Goal: Transaction & Acquisition: Purchase product/service

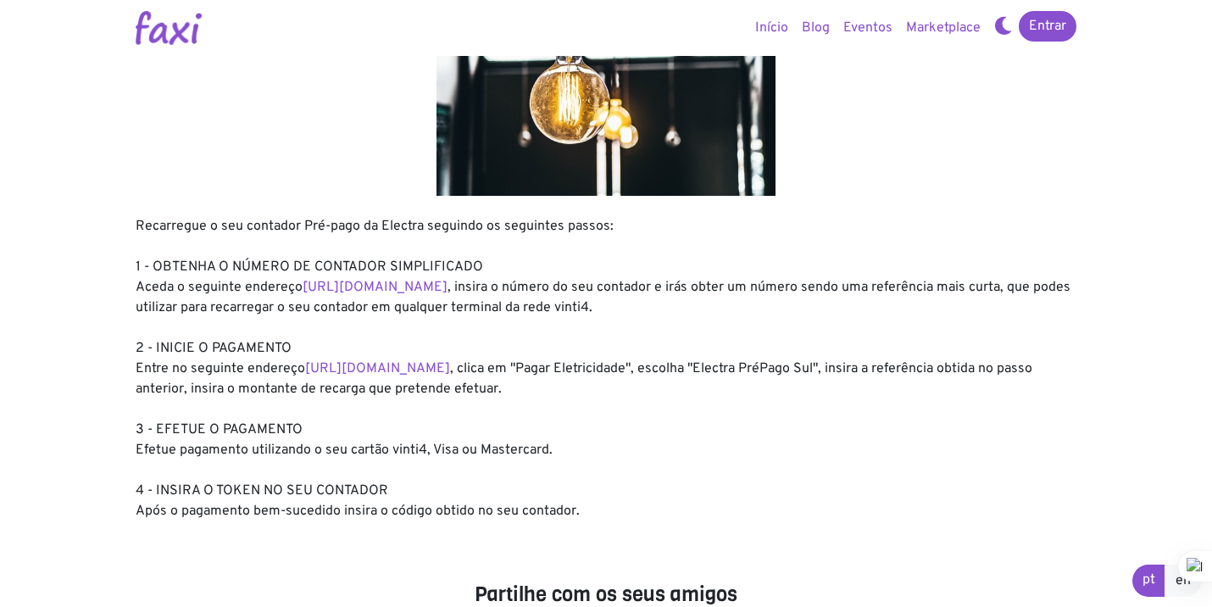
scroll to position [112, 0]
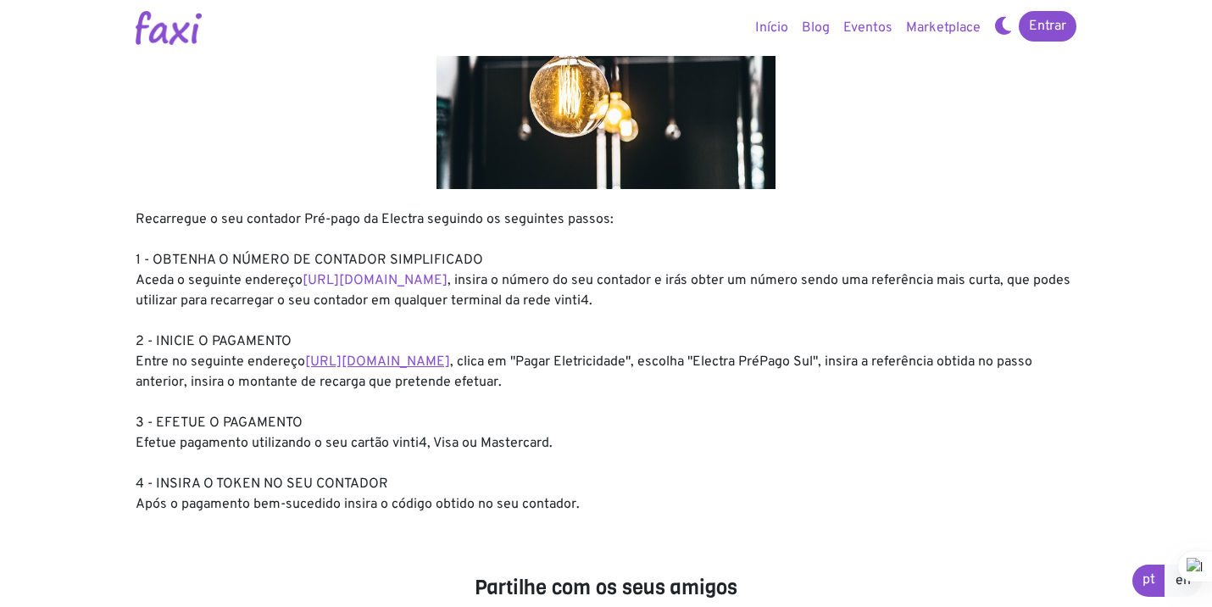
click at [444, 363] on link "[URL][DOMAIN_NAME]" at bounding box center [377, 361] width 145 height 17
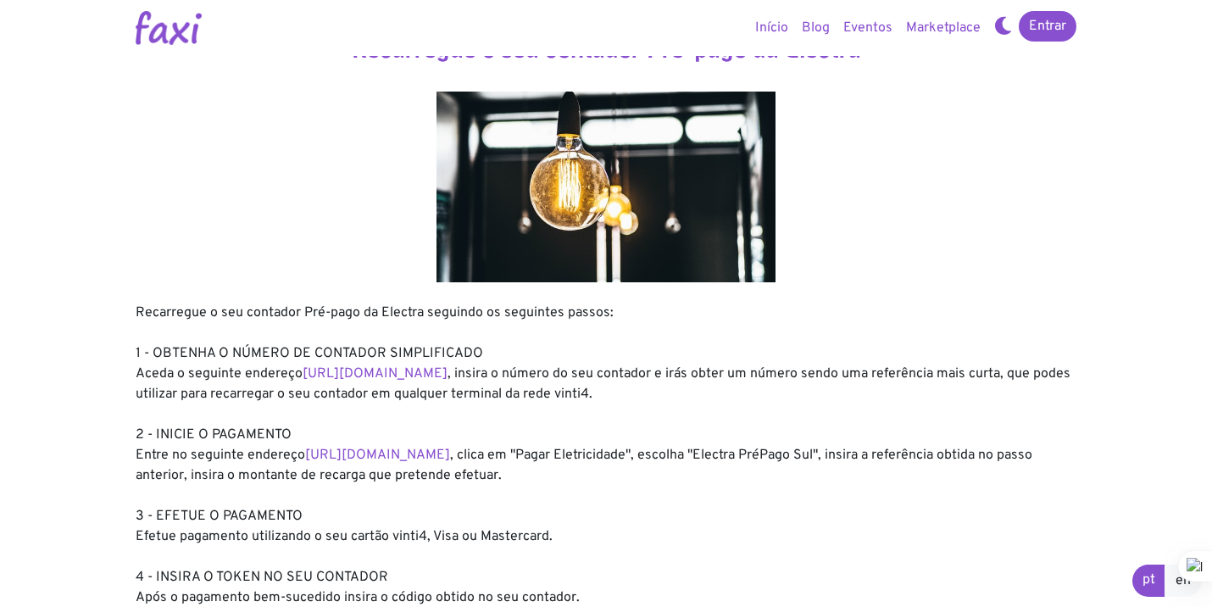
scroll to position [0, 0]
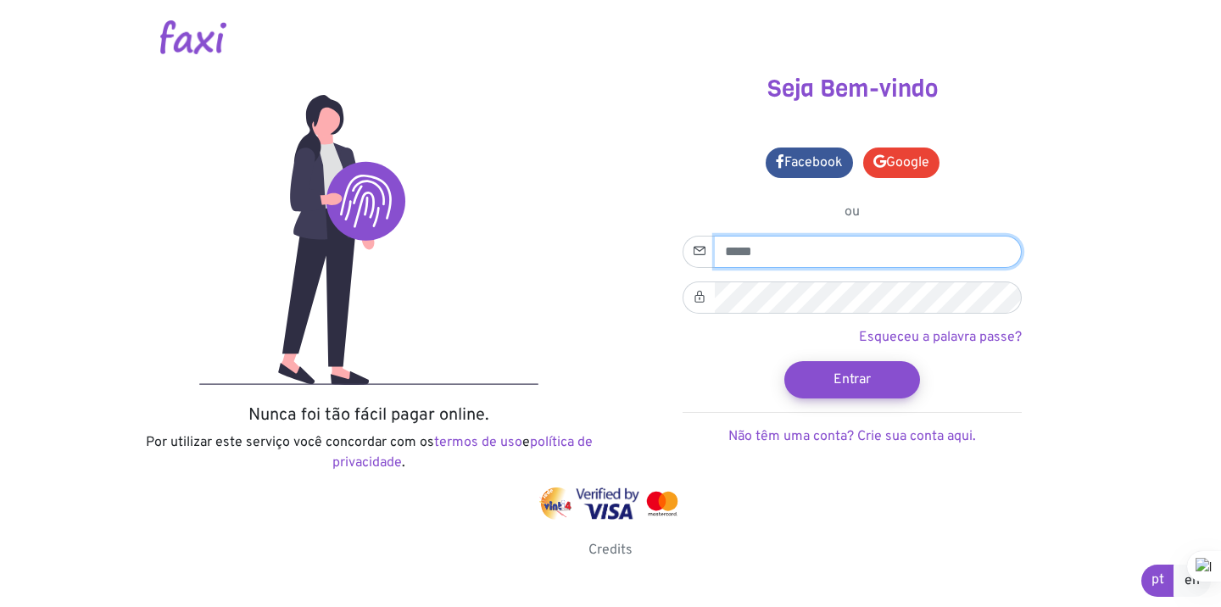
click at [807, 251] on input "email" at bounding box center [868, 252] width 307 height 32
type input "**********"
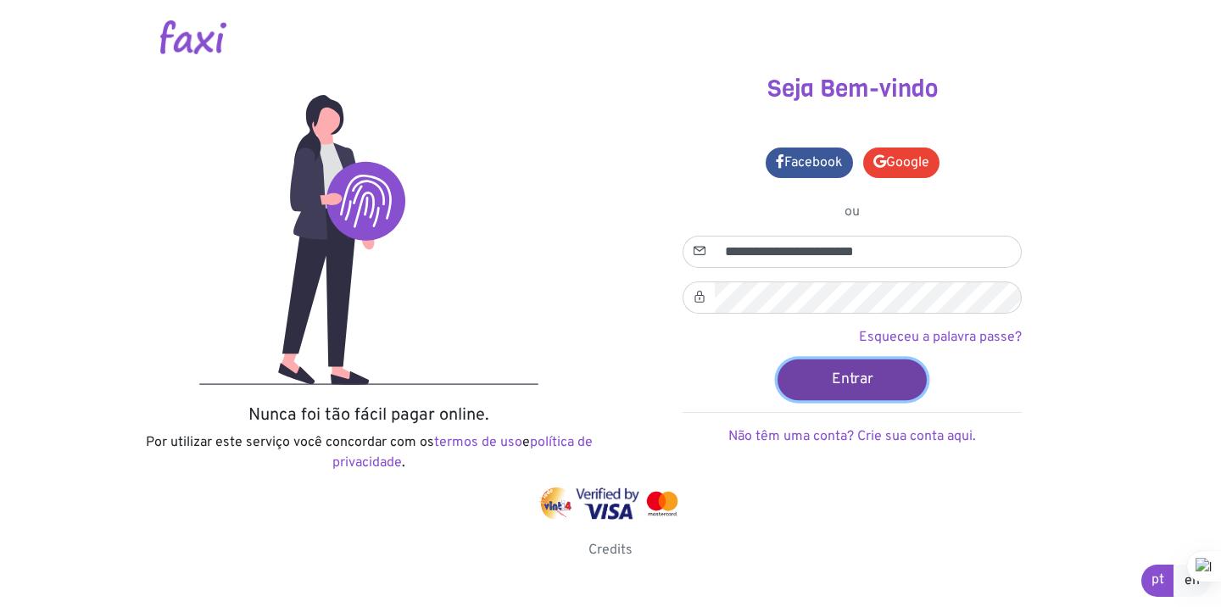
click at [855, 380] on button "Entrar" at bounding box center [851, 379] width 149 height 41
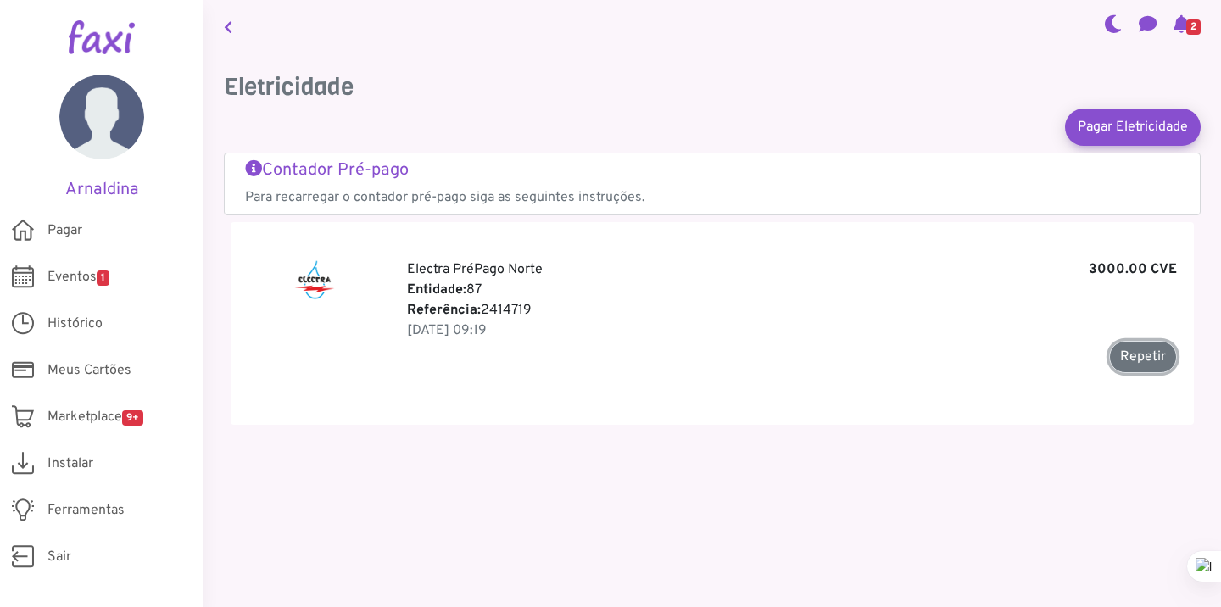
click at [1128, 359] on button "Repetir" at bounding box center [1143, 357] width 68 height 32
type input "*******"
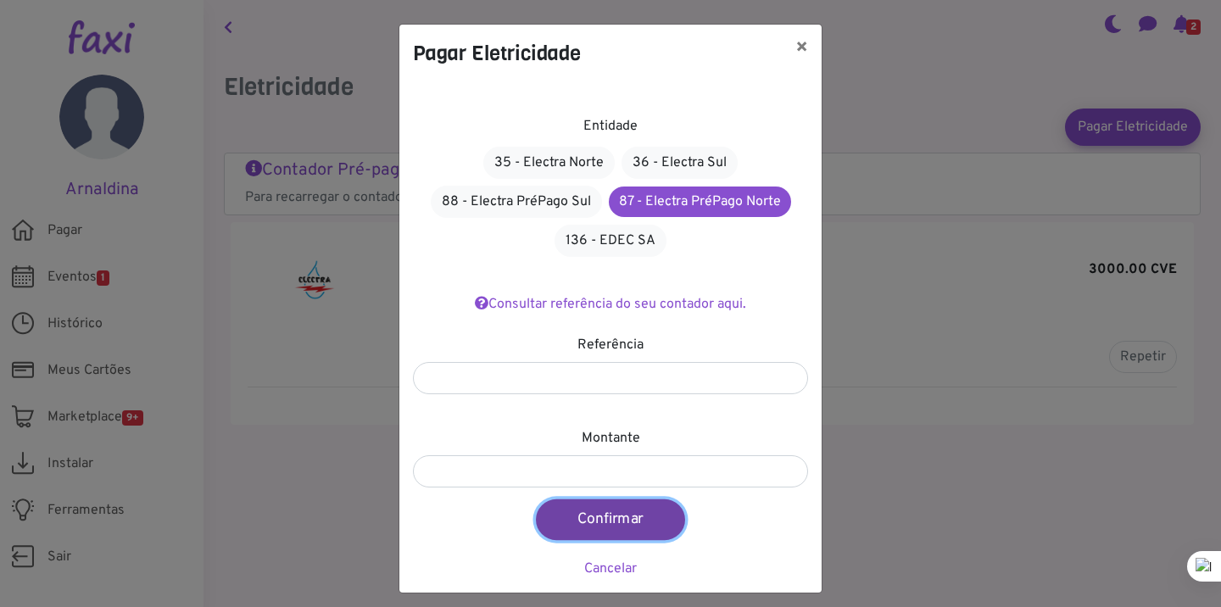
click at [609, 519] on button "Confirmar" at bounding box center [610, 519] width 149 height 41
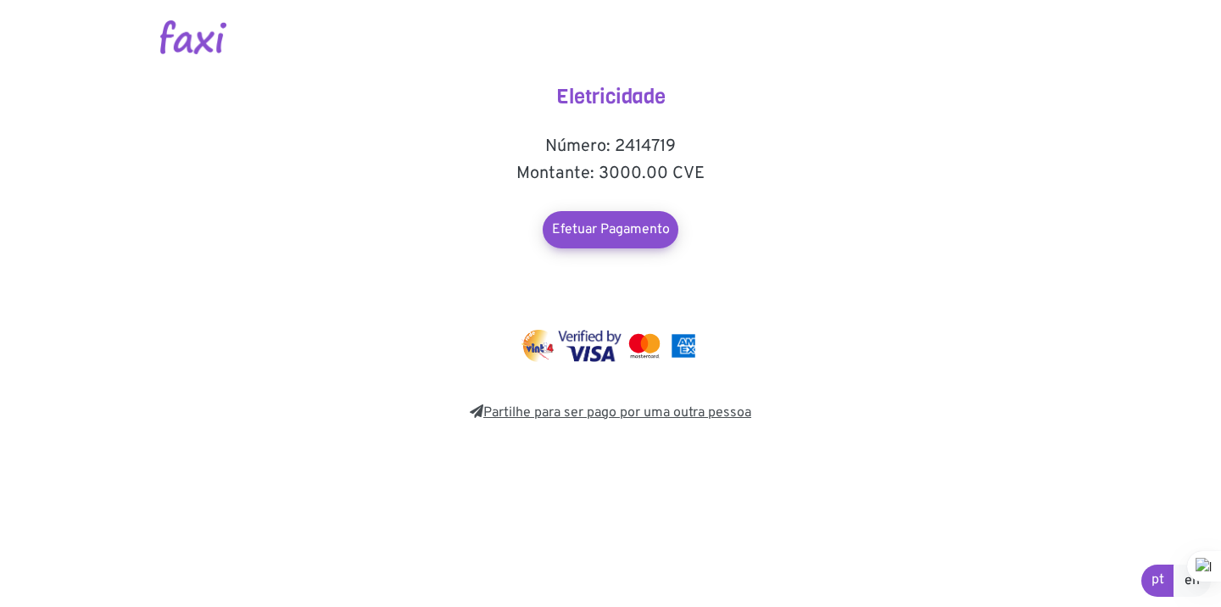
click at [575, 411] on link "Partilhe para ser pago por uma outra pessoa" at bounding box center [610, 412] width 281 height 17
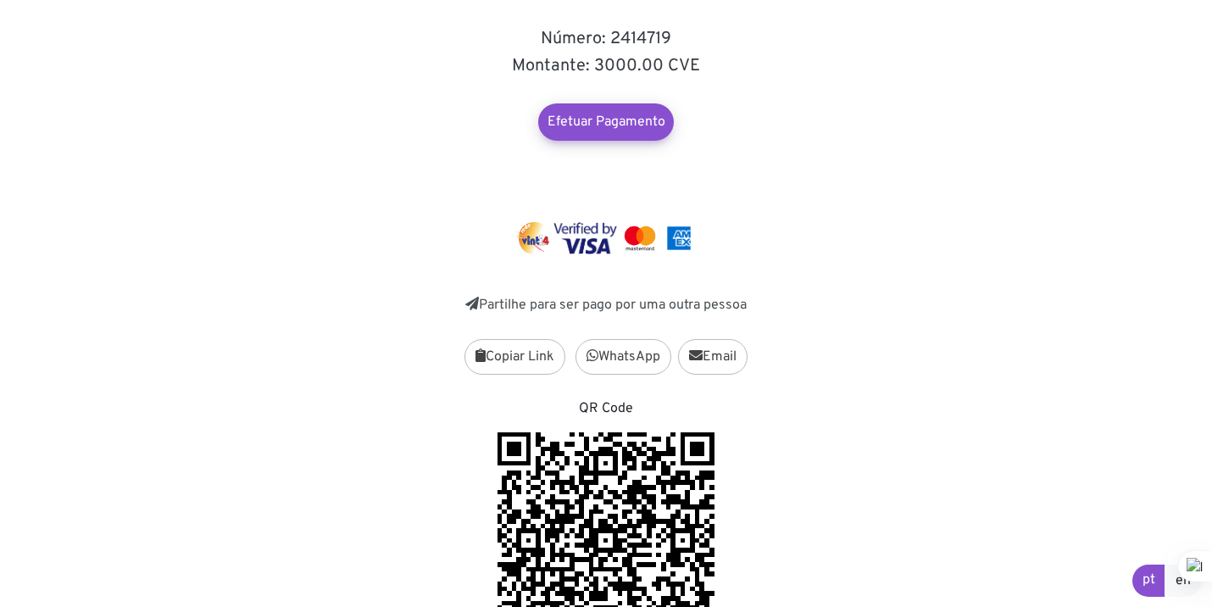
scroll to position [102, 0]
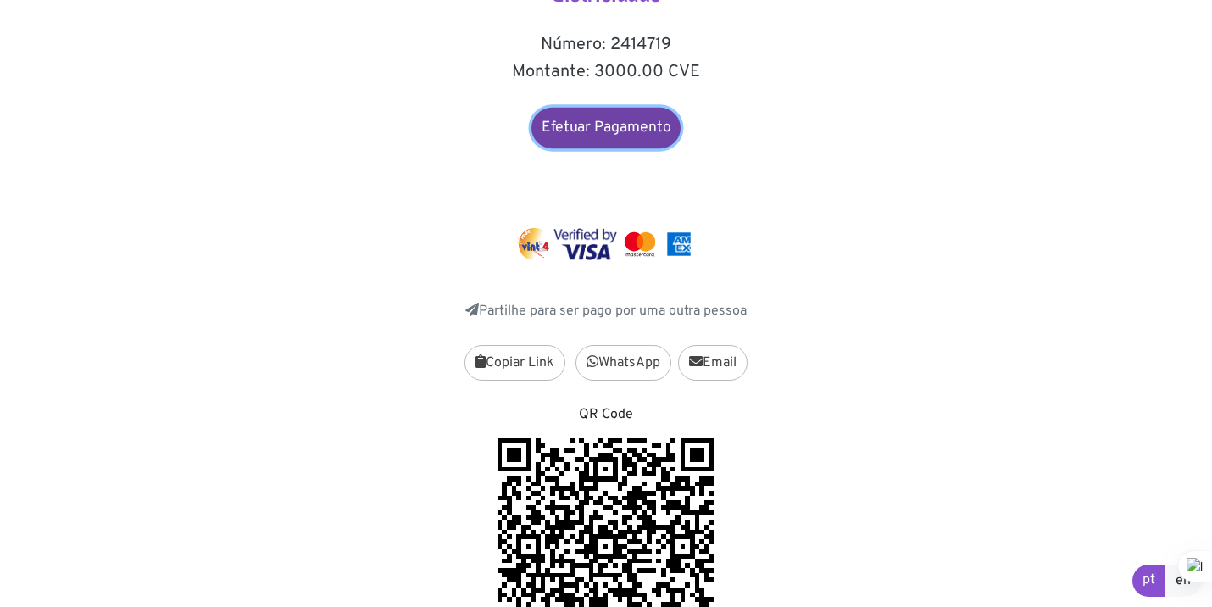
click at [610, 135] on link "Efetuar Pagamento" at bounding box center [605, 128] width 149 height 41
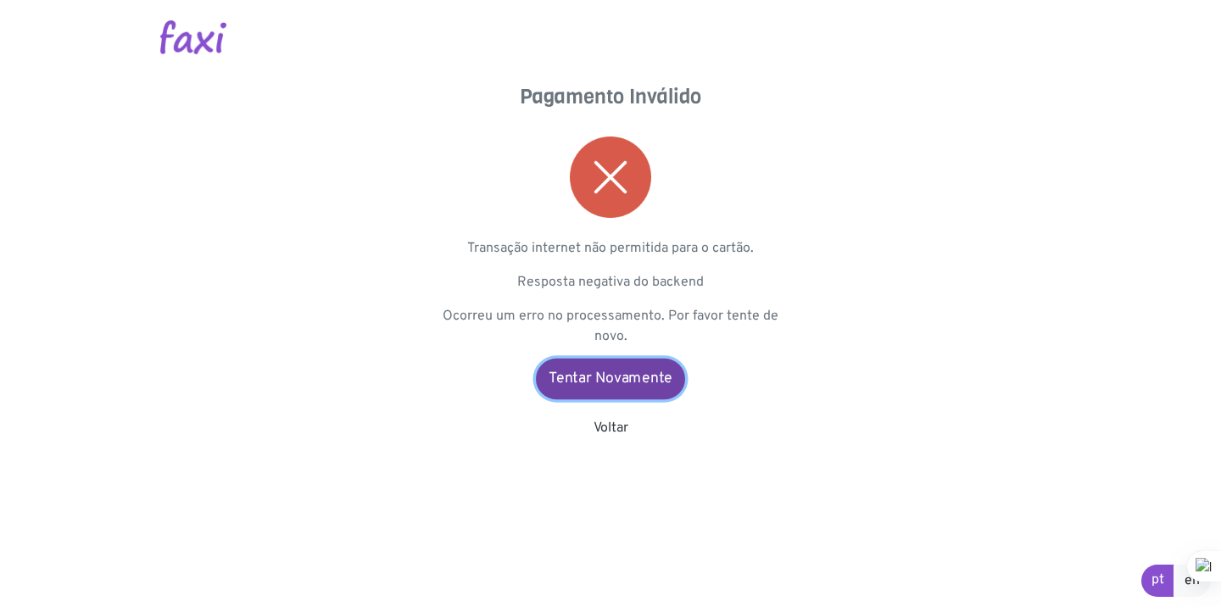
click at [614, 375] on link "Tentar Novamente" at bounding box center [610, 379] width 149 height 41
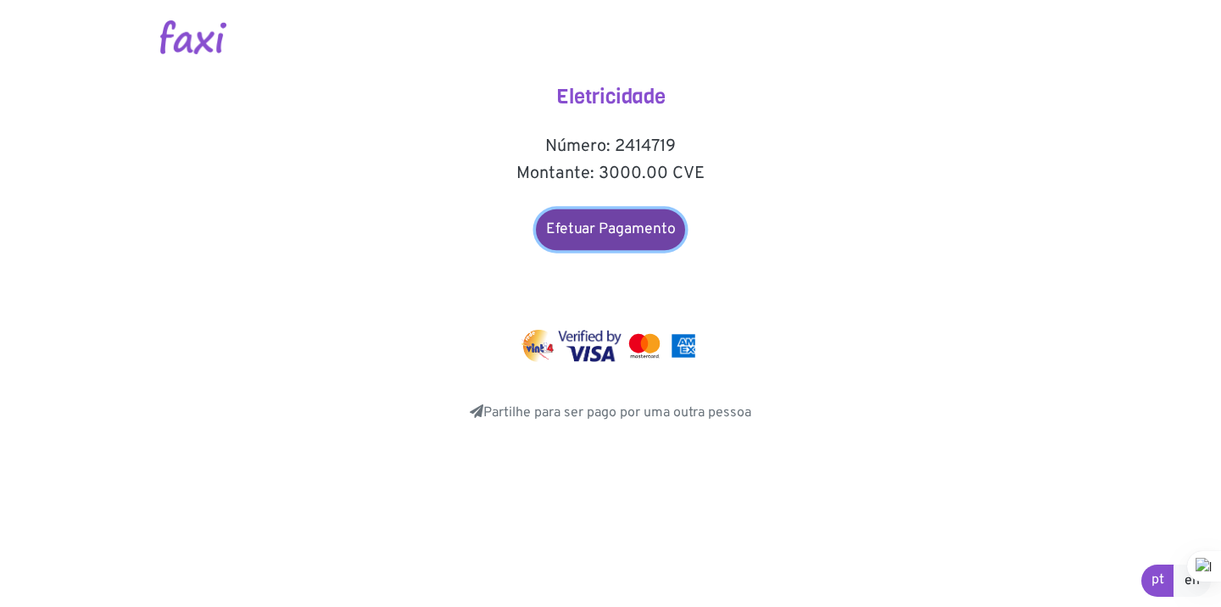
click at [606, 237] on link "Efetuar Pagamento" at bounding box center [610, 229] width 149 height 41
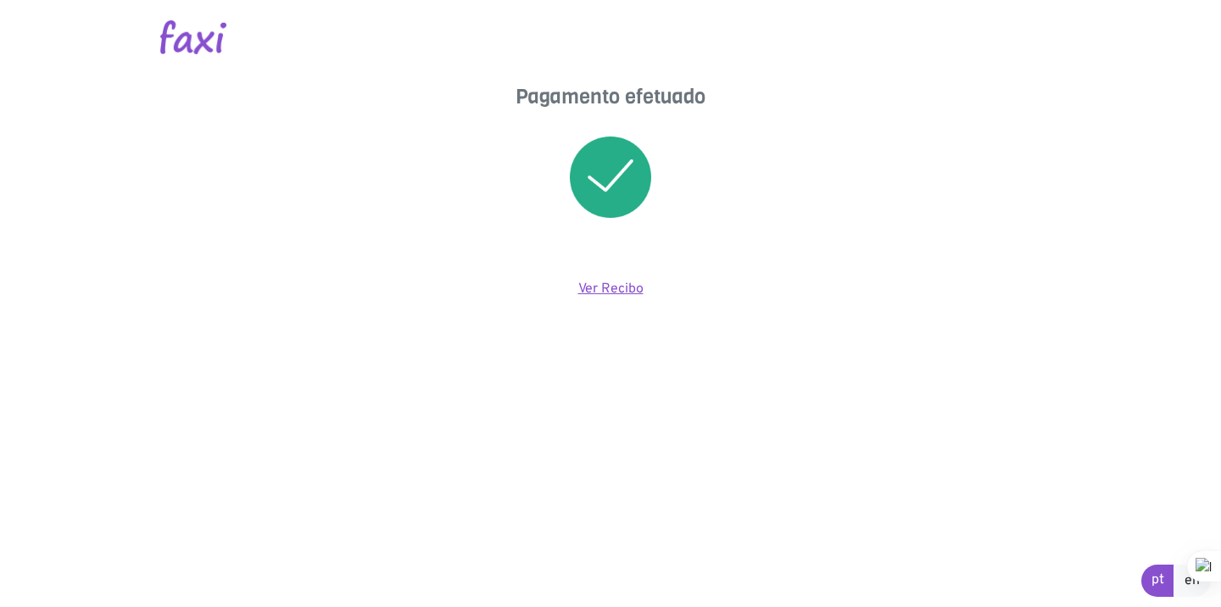
click at [598, 287] on link "Ver Recibo" at bounding box center [610, 289] width 65 height 17
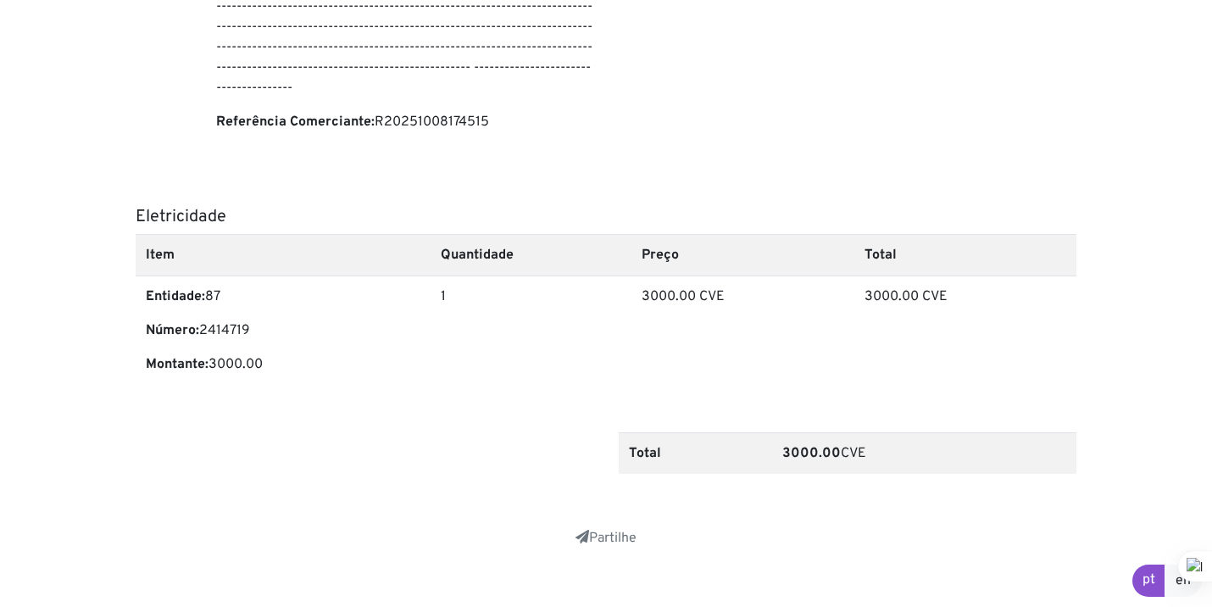
scroll to position [419, 0]
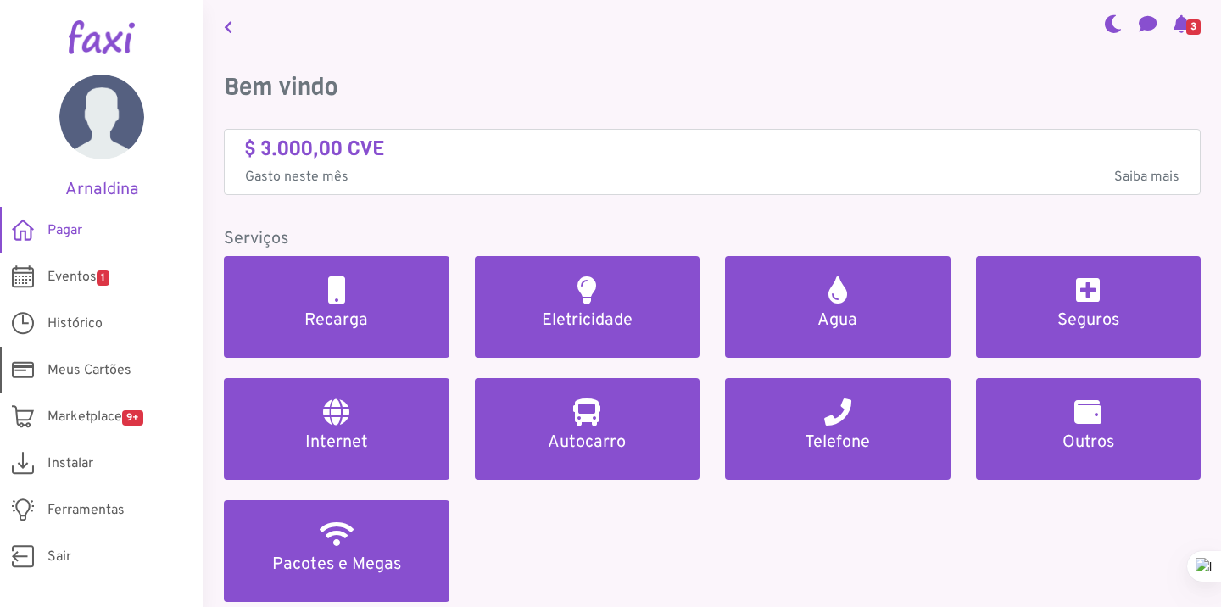
click at [102, 368] on span "Meus Cartões" at bounding box center [89, 370] width 84 height 20
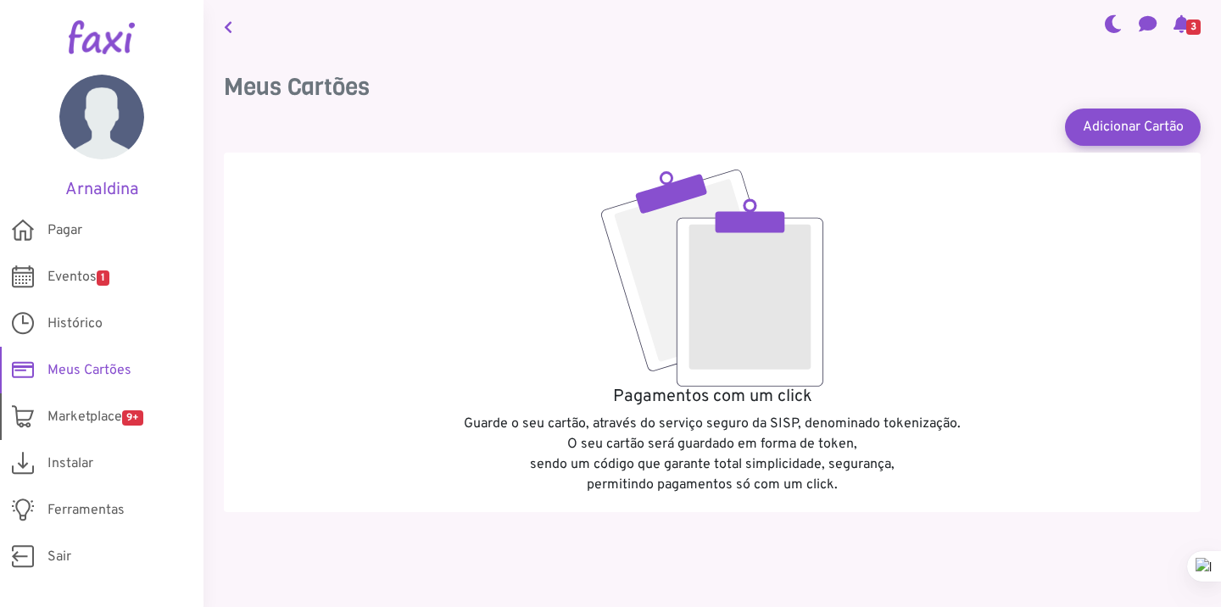
click at [92, 415] on span "Marketplace 9+" at bounding box center [95, 417] width 96 height 20
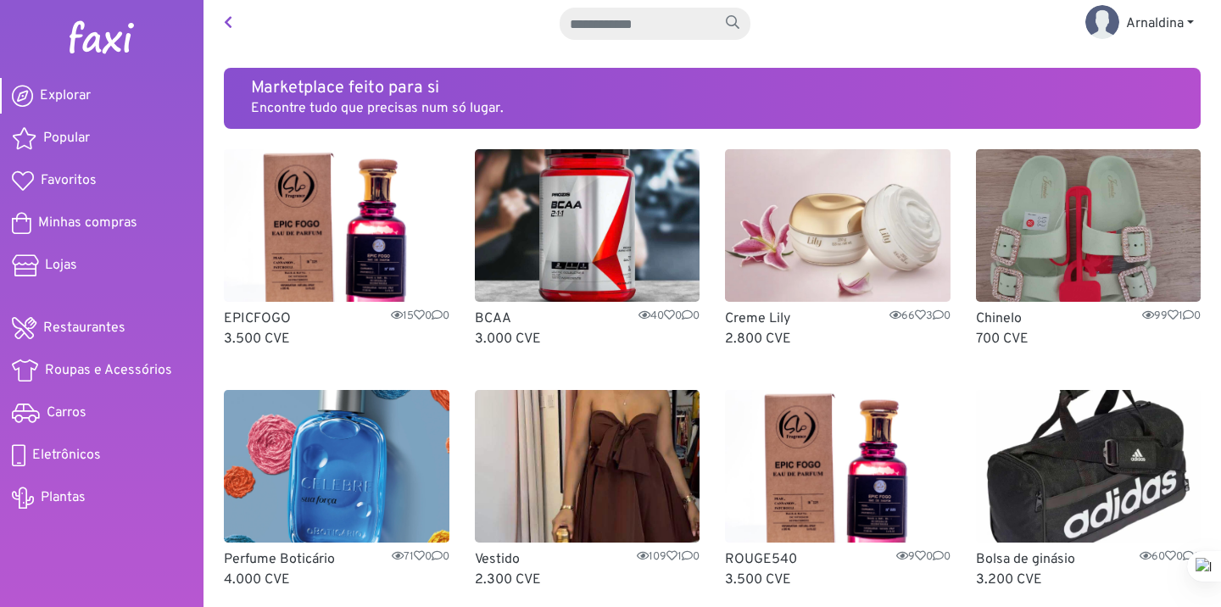
click at [229, 22] on icon at bounding box center [228, 22] width 8 height 14
click at [94, 220] on span "Minhas compras" at bounding box center [87, 223] width 99 height 20
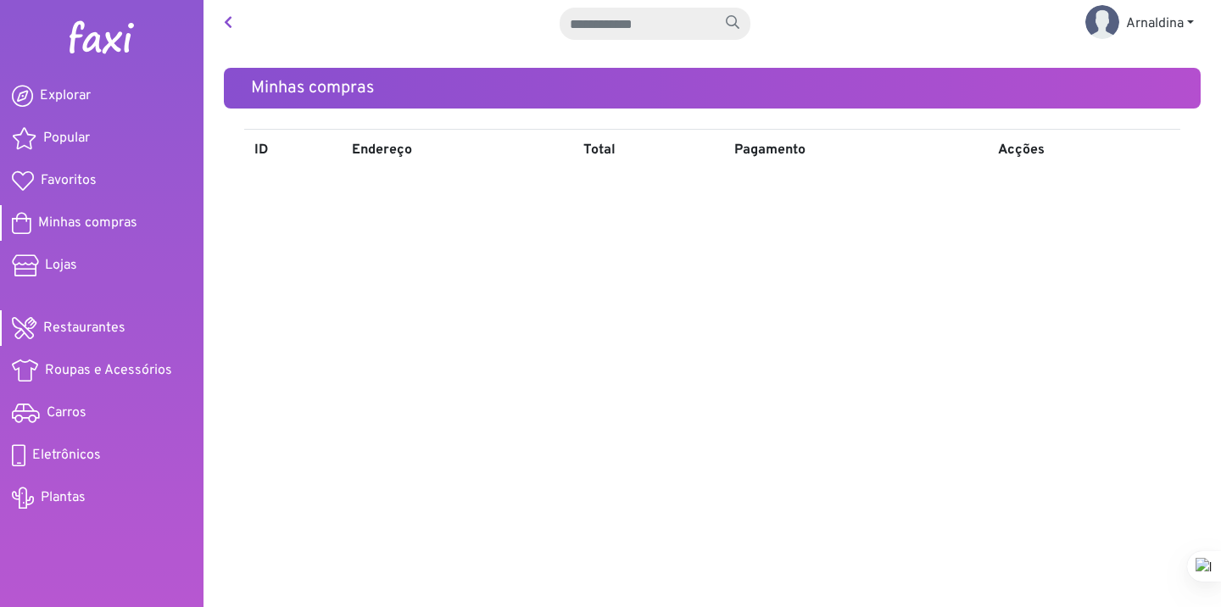
click at [76, 325] on span "Restaurantes" at bounding box center [84, 328] width 82 height 20
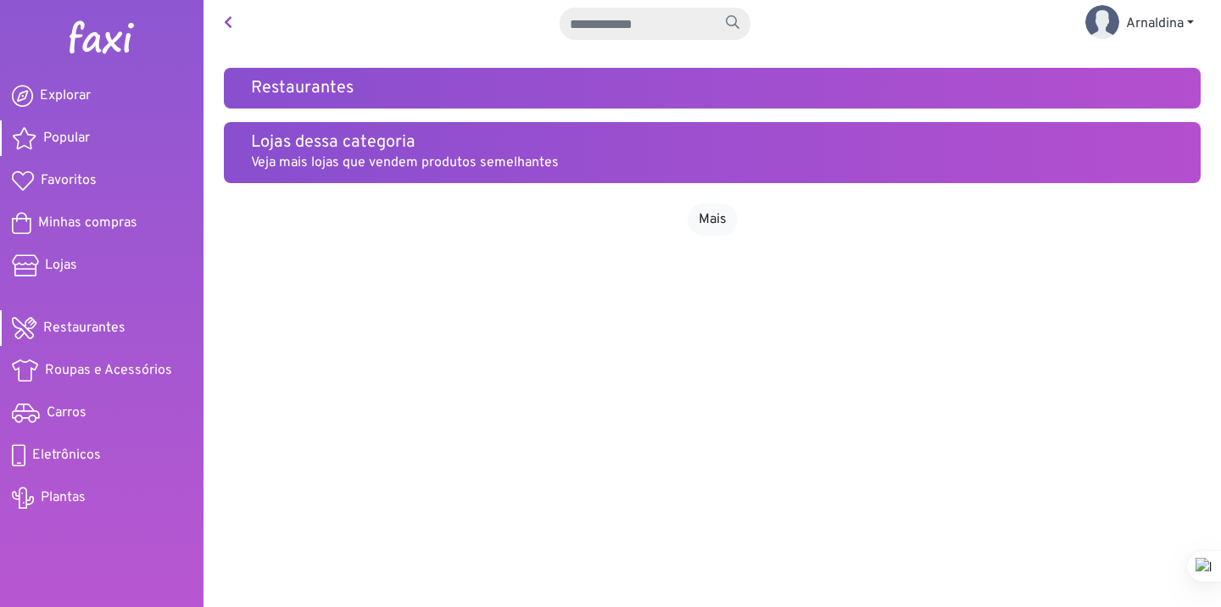
click at [60, 138] on span "Popular" at bounding box center [66, 138] width 47 height 20
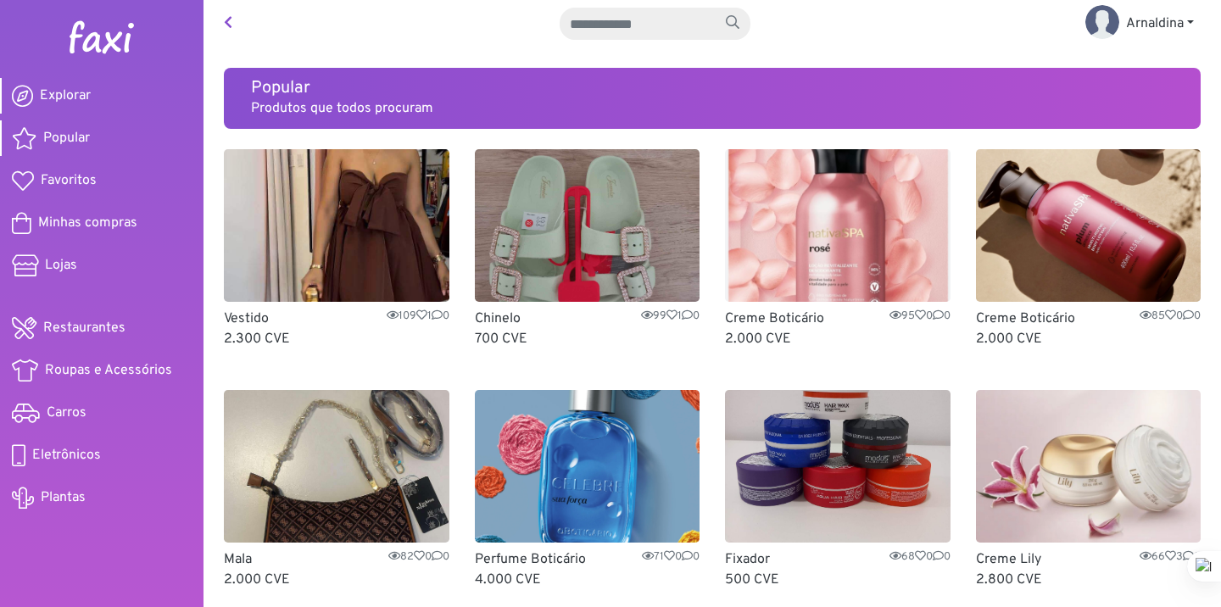
click at [79, 92] on span "Explorar" at bounding box center [65, 96] width 51 height 20
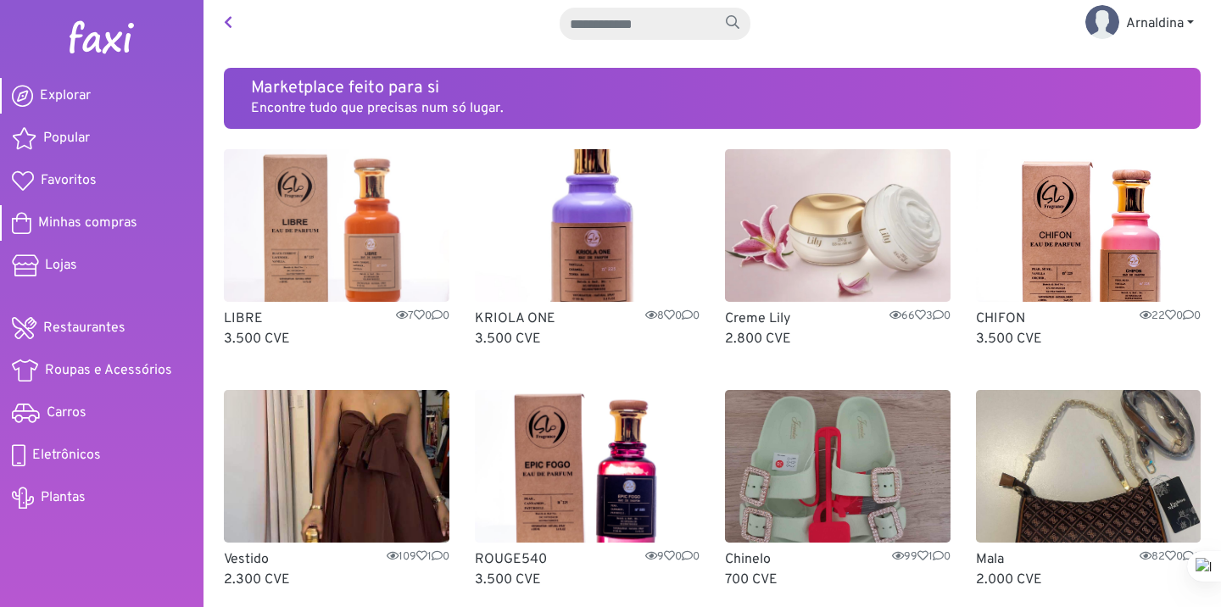
click at [78, 218] on span "Minhas compras" at bounding box center [87, 223] width 99 height 20
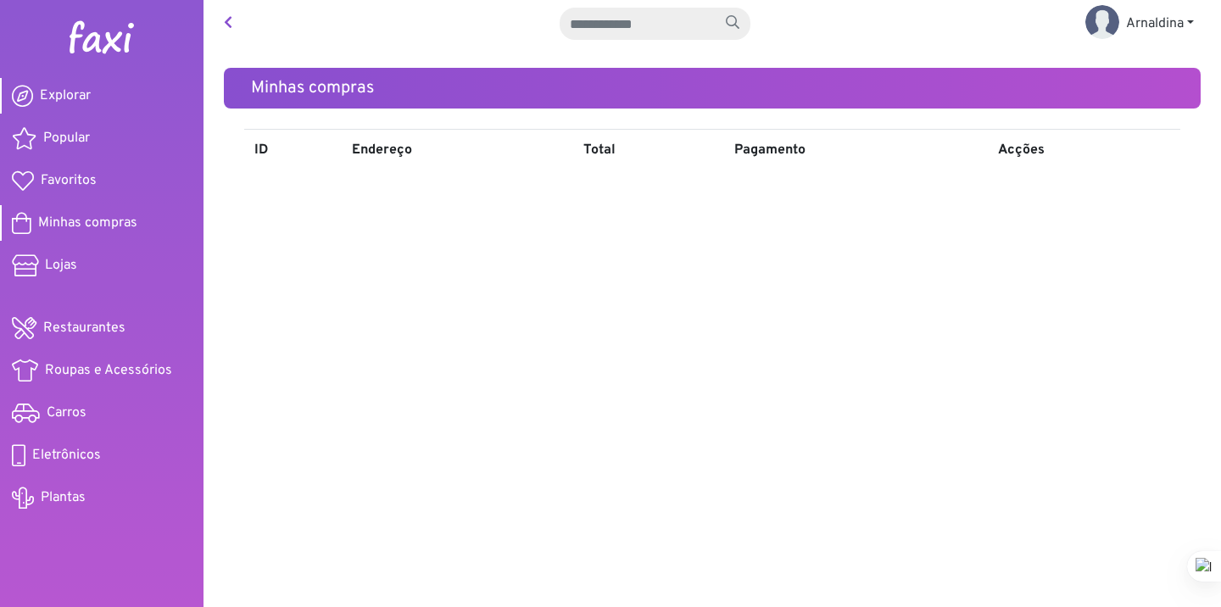
click at [73, 92] on span "Explorar" at bounding box center [65, 96] width 51 height 20
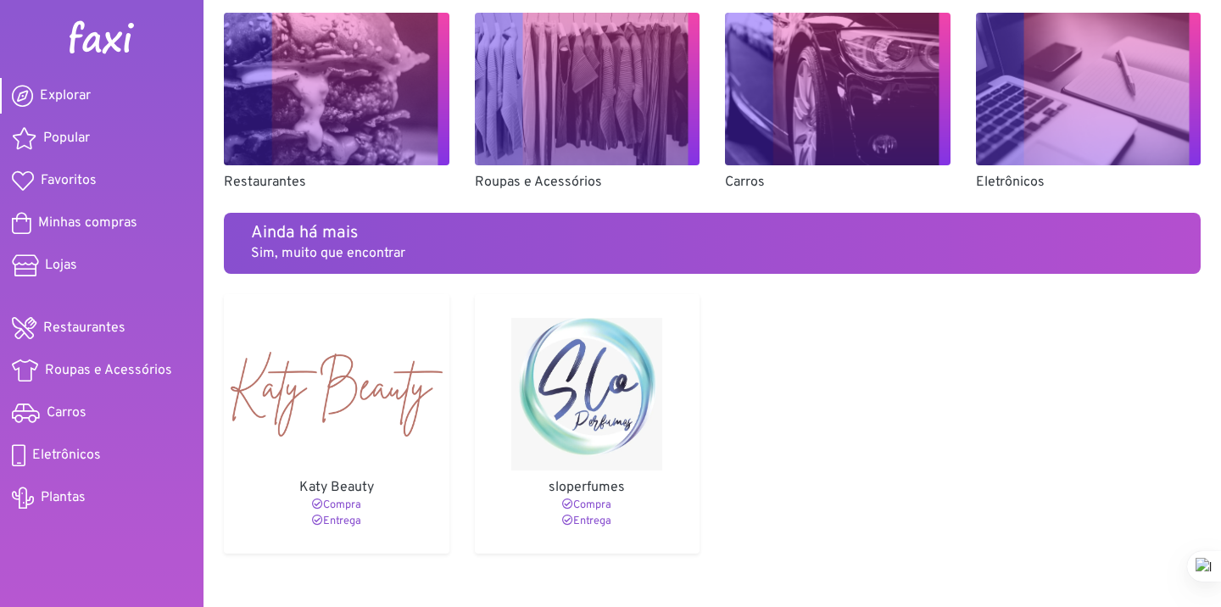
scroll to position [1209, 0]
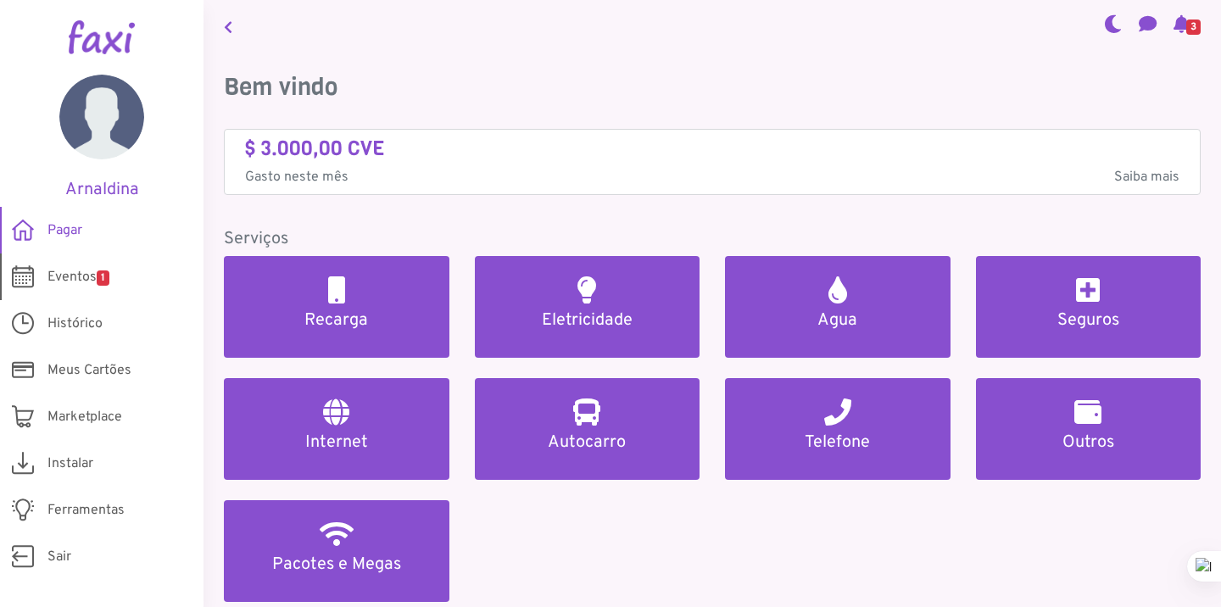
click at [74, 275] on span "Eventos 1" at bounding box center [78, 277] width 62 height 20
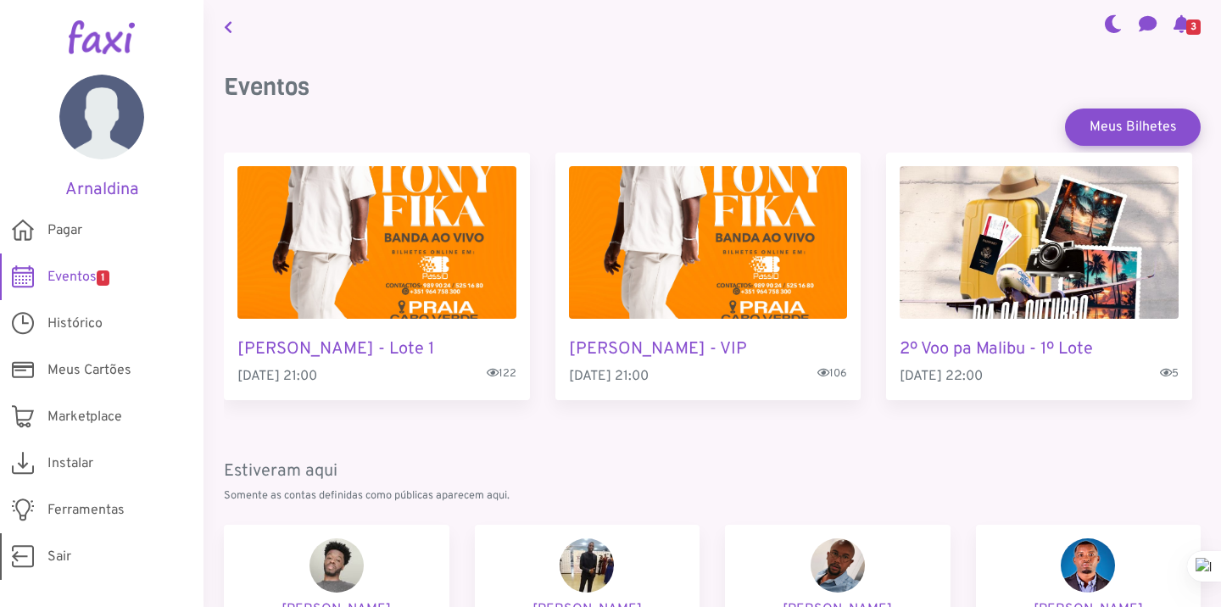
click at [42, 554] on link "Sair" at bounding box center [101, 556] width 203 height 47
